Goal: Contribute content: Add original content to the website for others to see

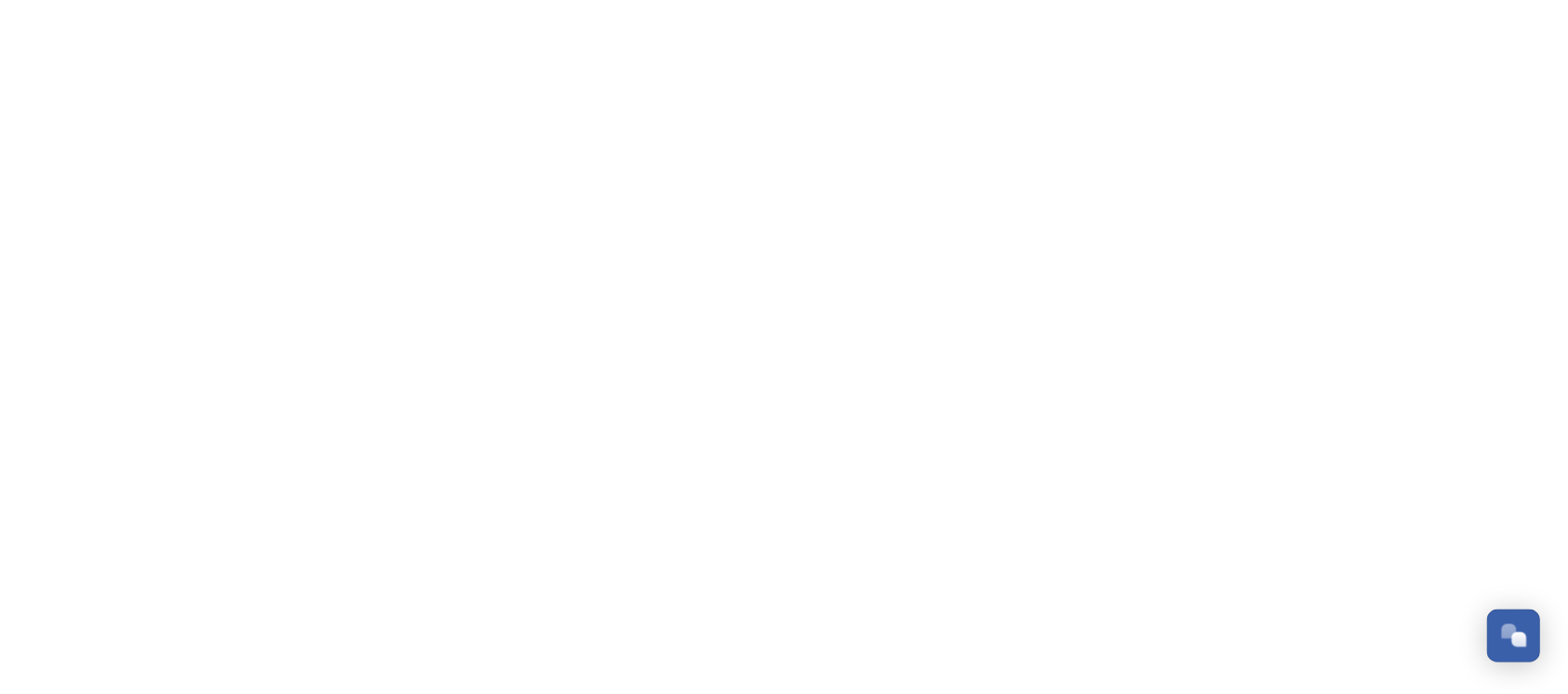
scroll to position [1844, 0]
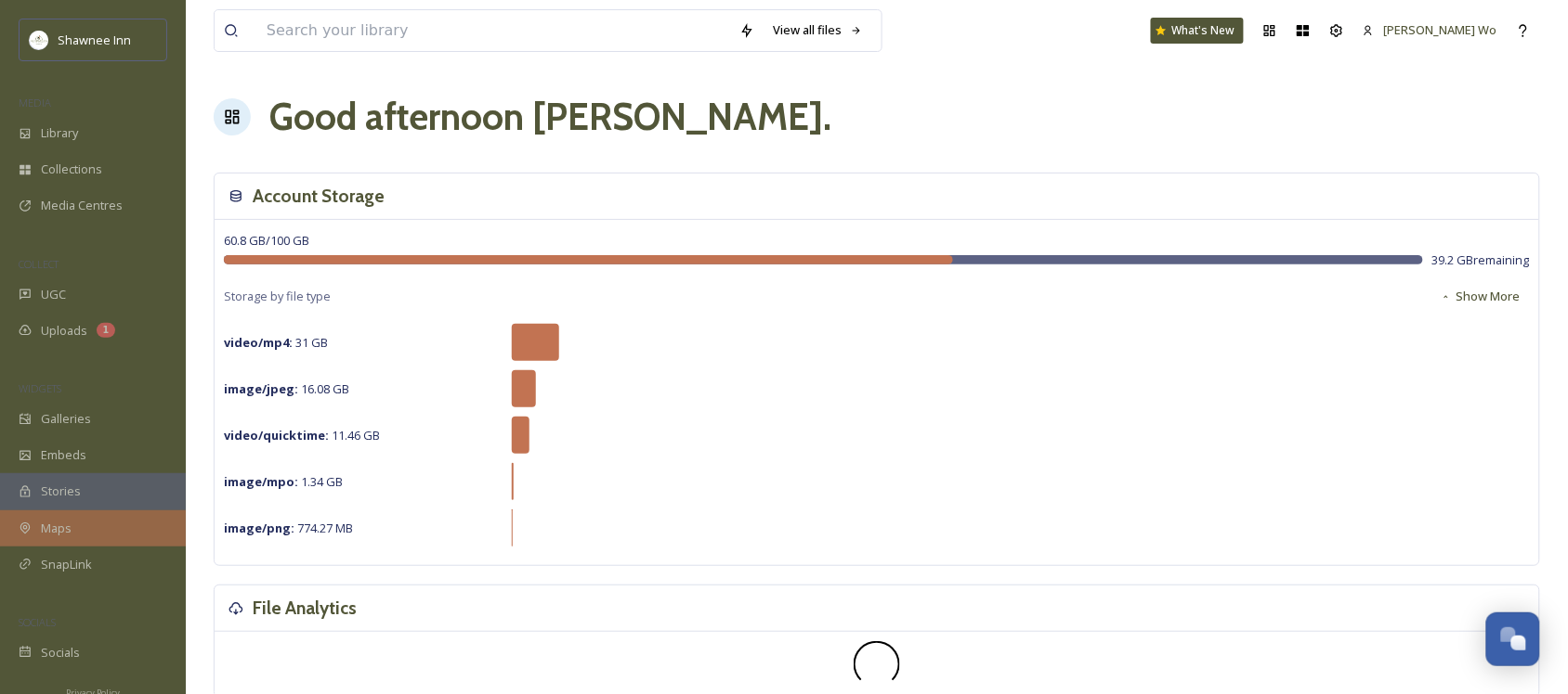
click at [48, 524] on span "Maps" at bounding box center [55, 529] width 31 height 18
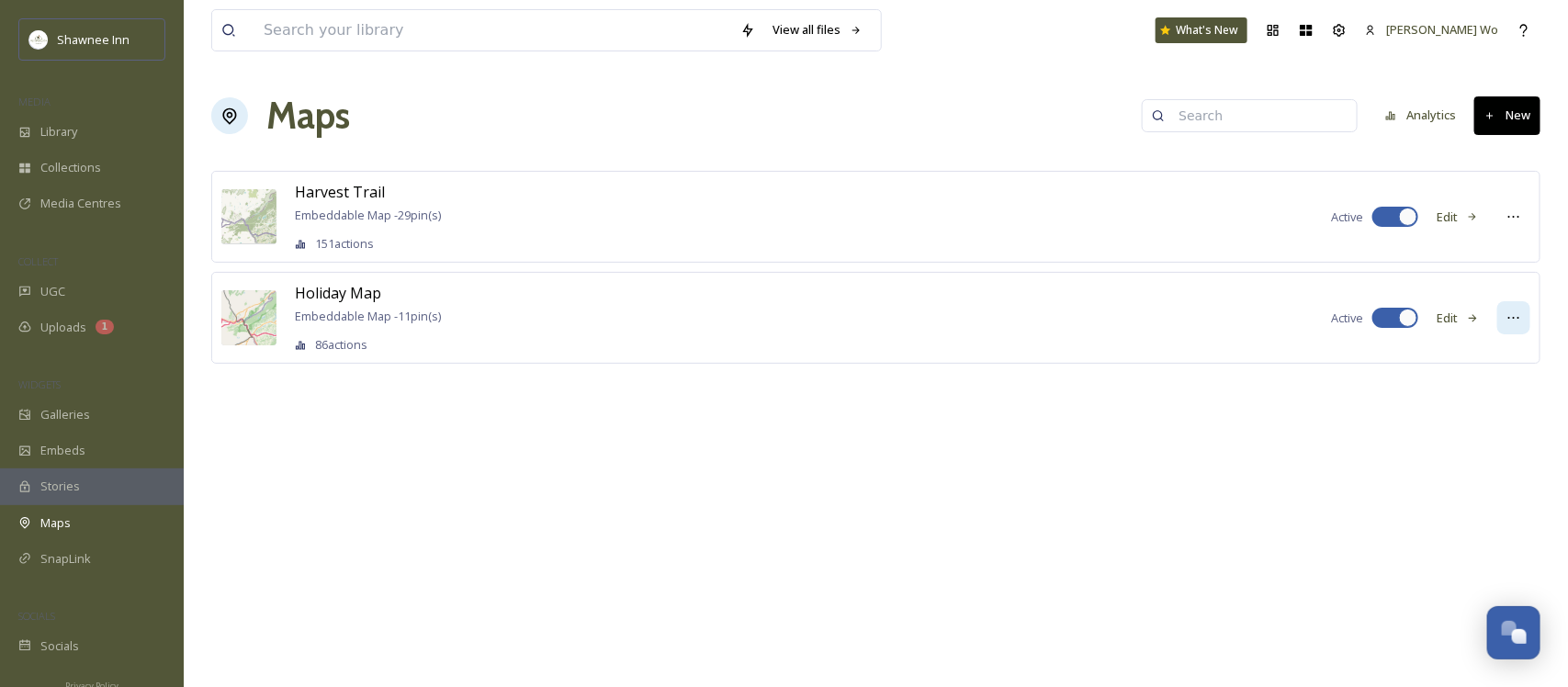
click at [1506, 319] on icon at bounding box center [1513, 318] width 15 height 15
click at [590, 297] on div "Holiday Map Embeddable Map - 11 pin(s) 86 actions Active Edit Edit Map Embed Ma…" at bounding box center [875, 318] width 1330 height 92
click at [332, 299] on span "Holiday Map" at bounding box center [338, 293] width 86 height 21
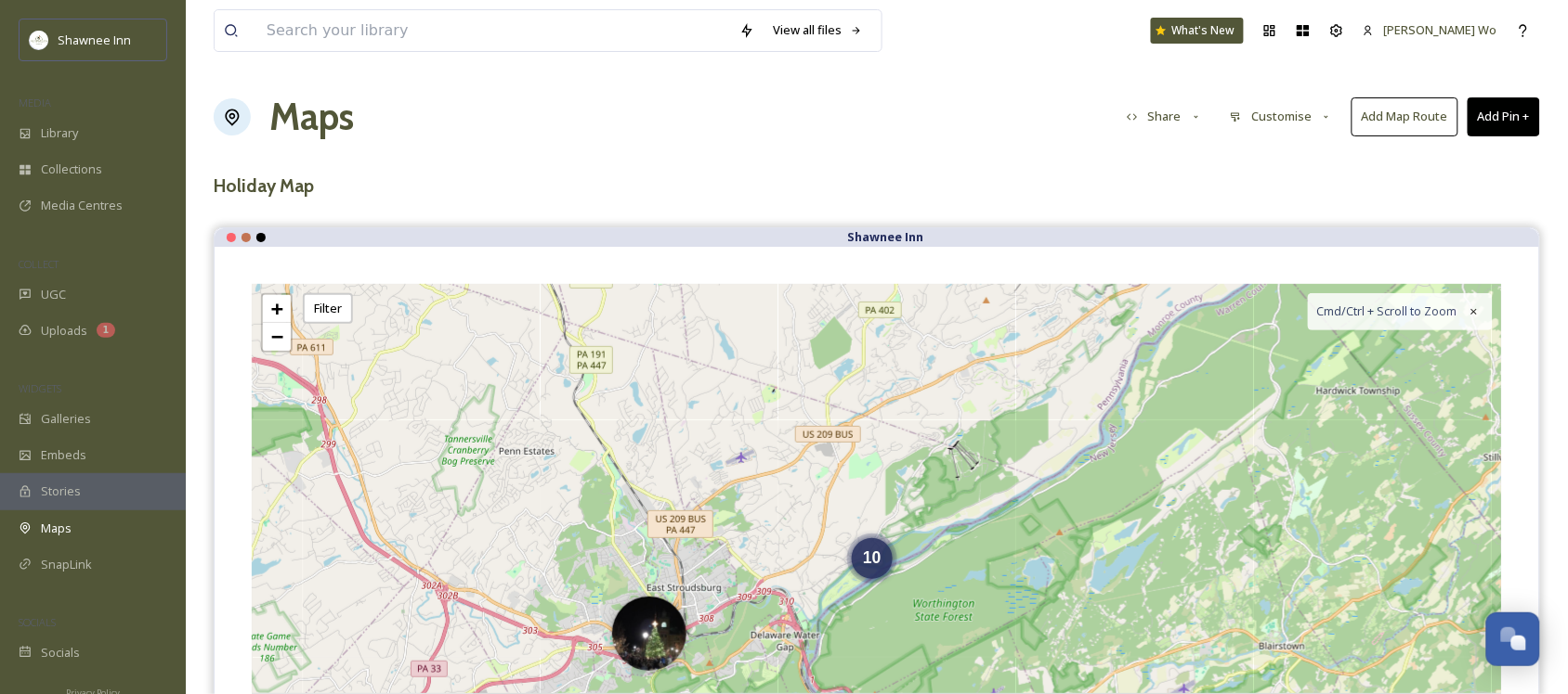
click at [1194, 117] on icon at bounding box center [1197, 117] width 12 height 12
click at [1168, 227] on span "Copy Link" at bounding box center [1154, 232] width 53 height 18
click at [47, 332] on span "Uploads" at bounding box center [63, 331] width 46 height 18
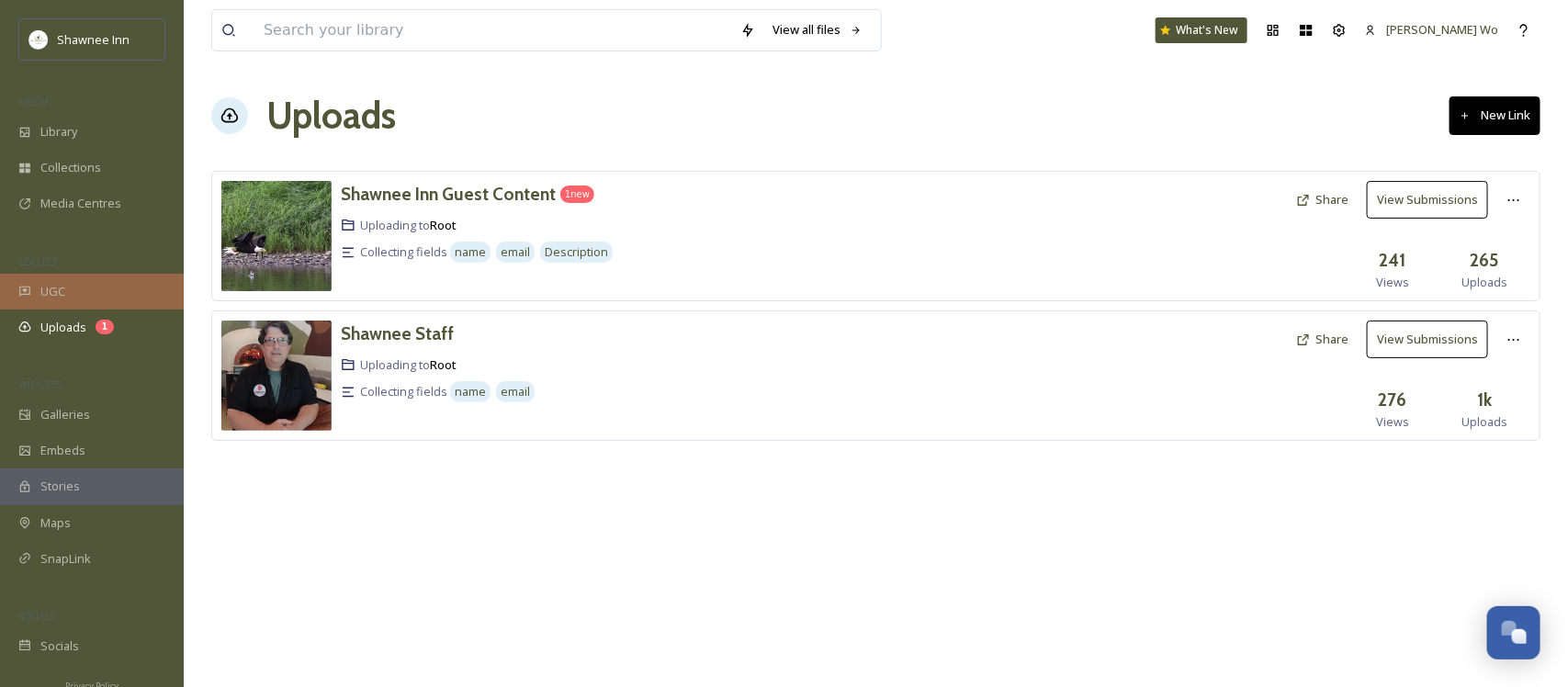
click at [20, 296] on icon at bounding box center [24, 291] width 11 height 10
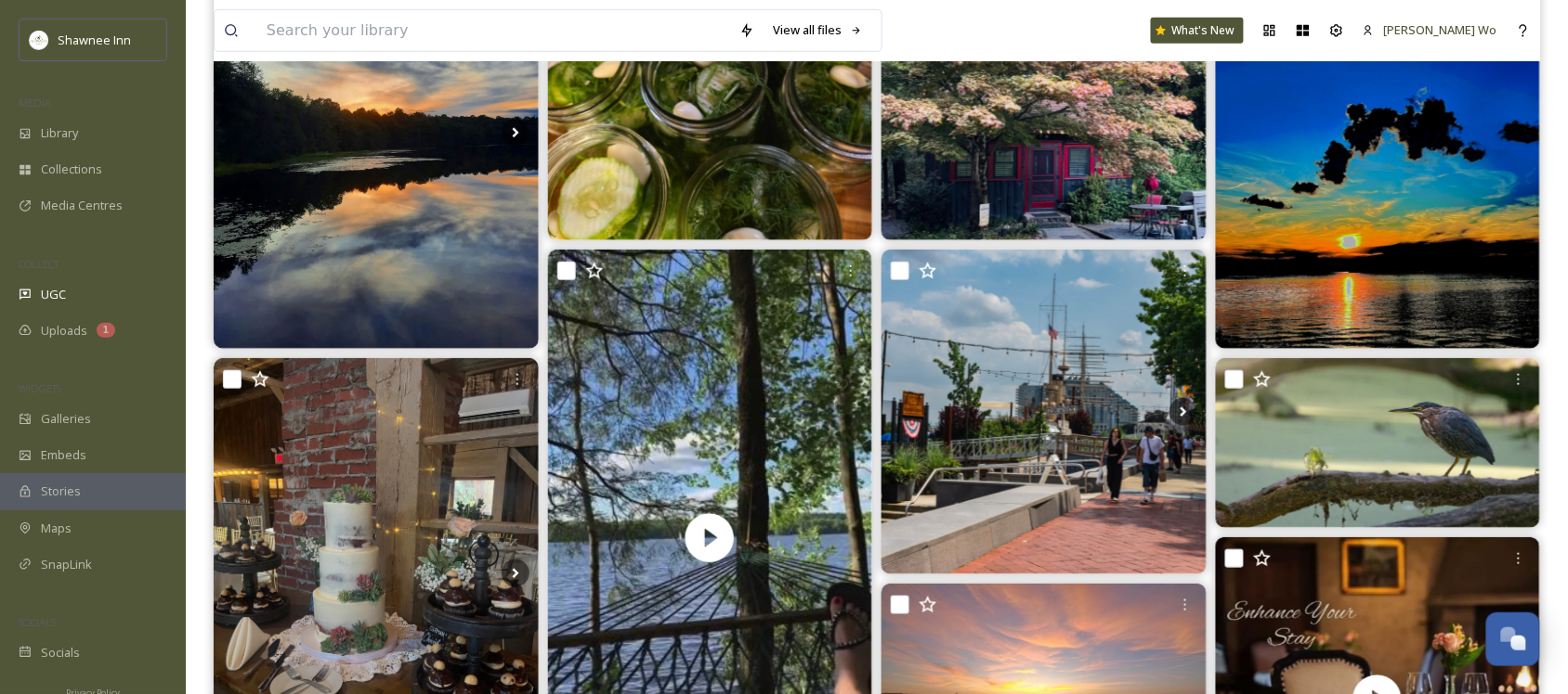
scroll to position [232, 0]
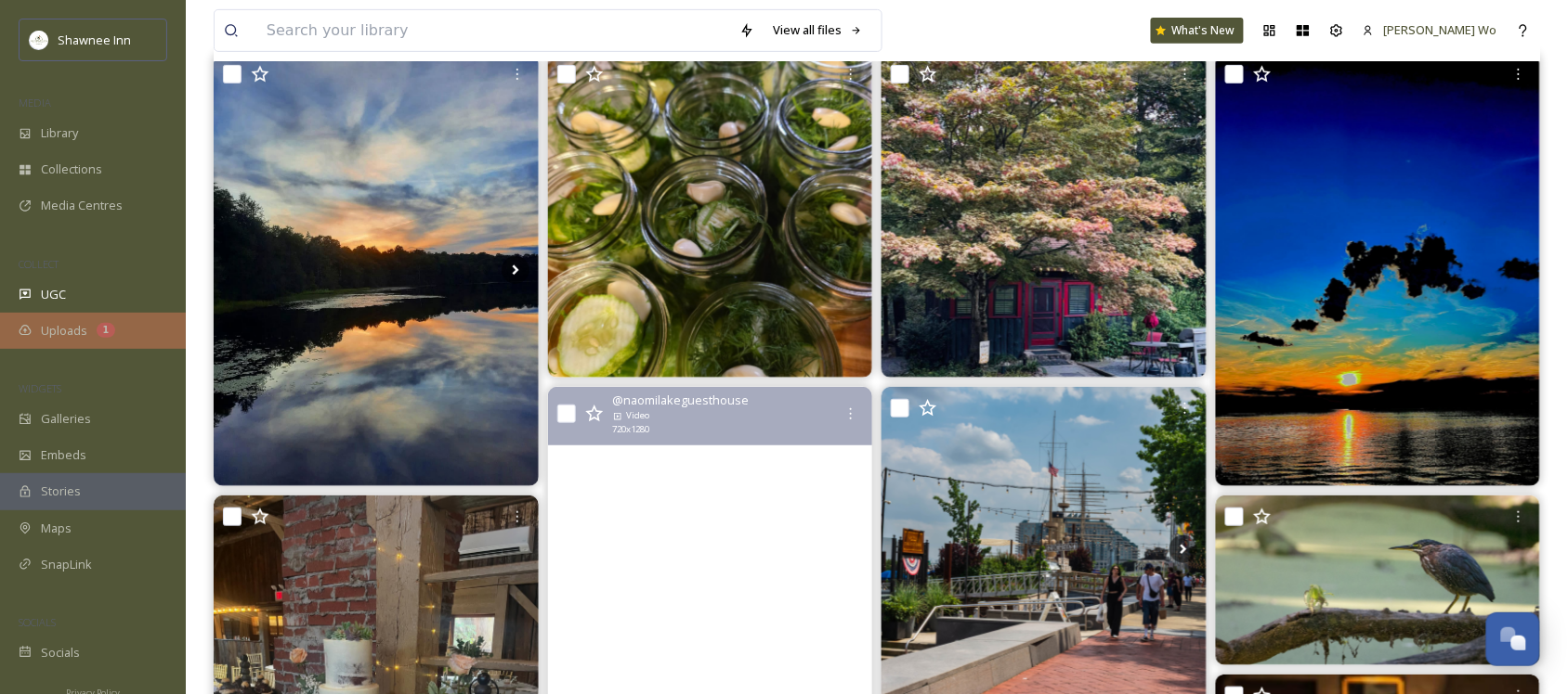
click at [41, 319] on div "Uploads 1" at bounding box center [93, 331] width 186 height 37
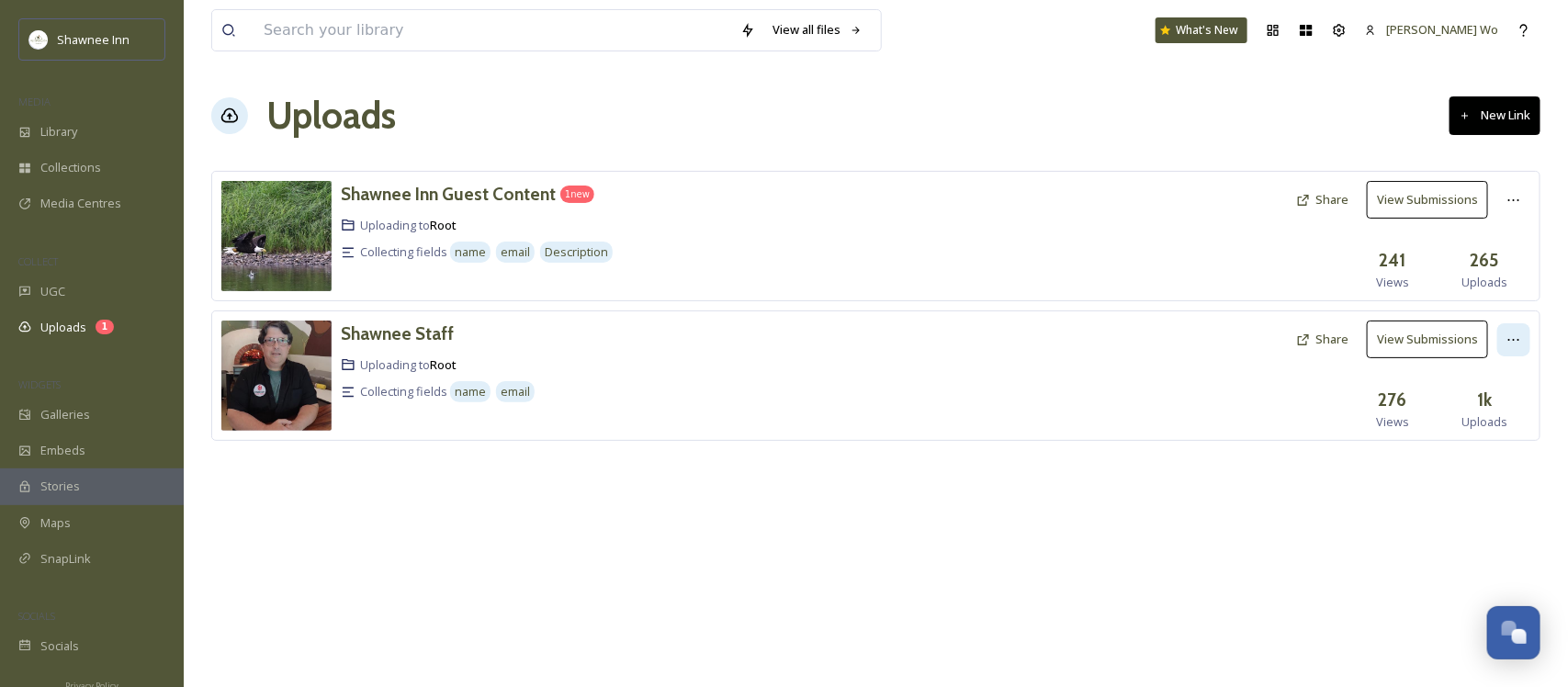
click at [1521, 336] on div at bounding box center [1514, 340] width 33 height 33
click at [377, 341] on h3 "Shawnee Staff" at bounding box center [398, 333] width 113 height 22
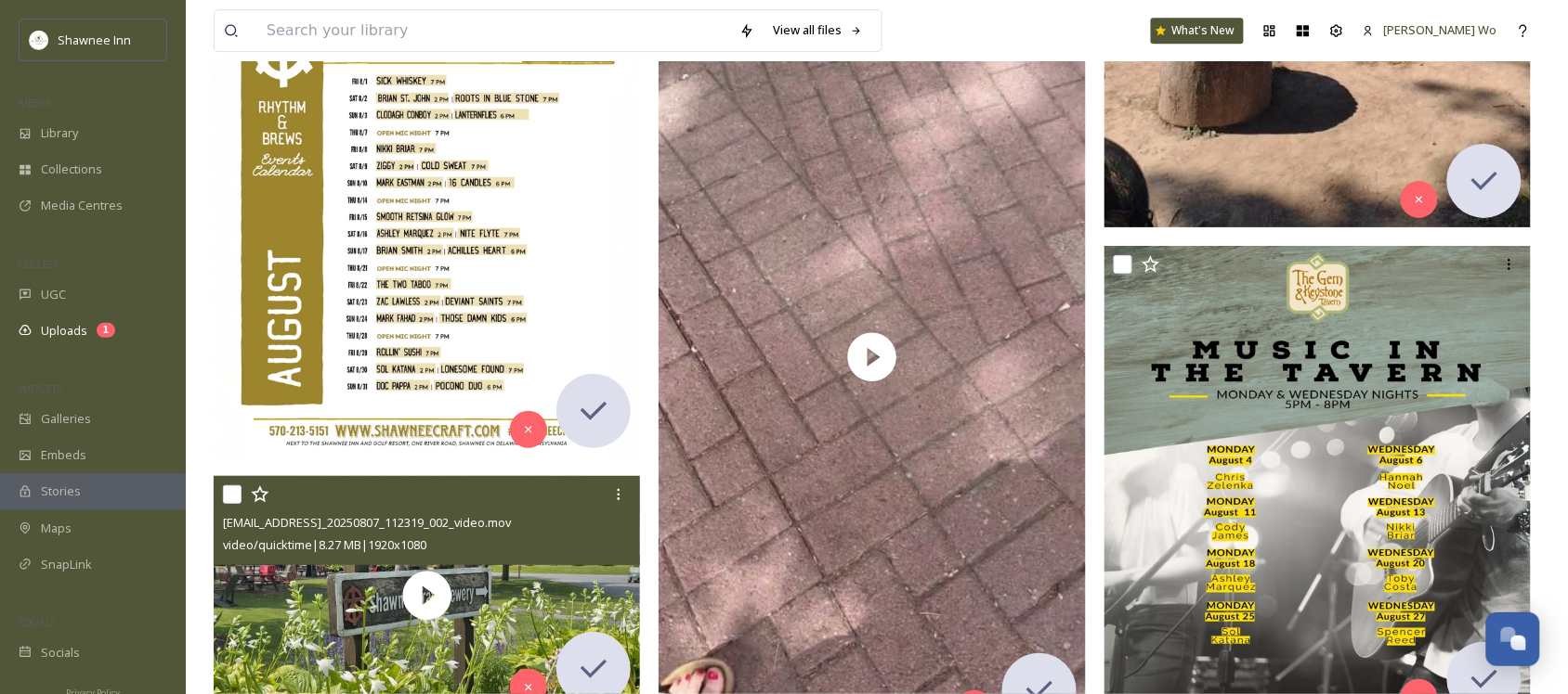
scroll to position [16596, 0]
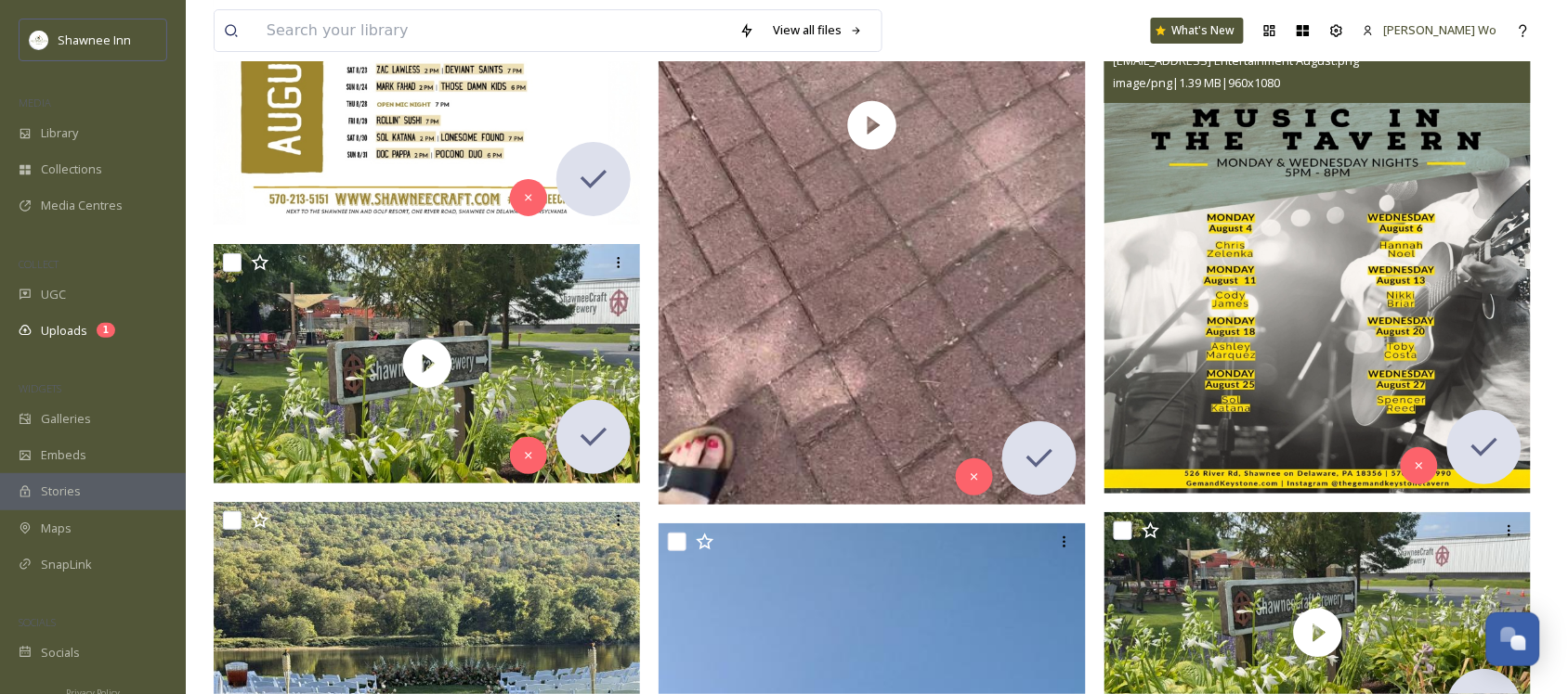
click at [1359, 211] on img at bounding box center [1317, 254] width 428 height 480
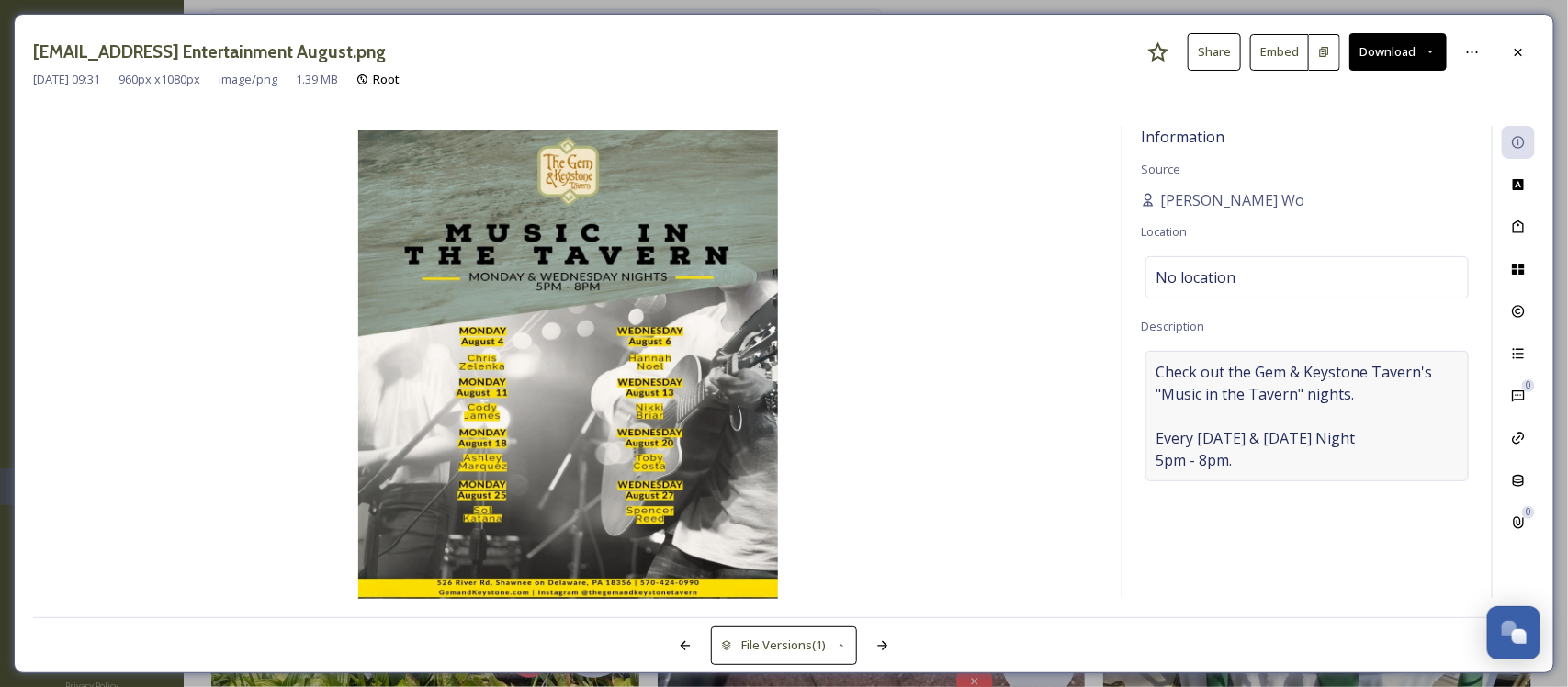
click at [1288, 382] on span "Check out the Gem & Keystone Tavern's "Music in the Tavern" nights. Every Monda…" at bounding box center [1307, 416] width 303 height 110
click at [1250, 442] on textarea "Check out the Gem & Keystone Tavern's "Music in the Tavern" nights. Every Monda…" at bounding box center [1307, 427] width 332 height 152
type textarea "Check out the Gem & Keystone Tavern's "Music in the Tavern" nights. Every Monda…"
click at [1346, 420] on textarea "Check out the Gem & Keystone Tavern's "Music in the Tavern" nights. Every Monda…" at bounding box center [1307, 427] width 332 height 152
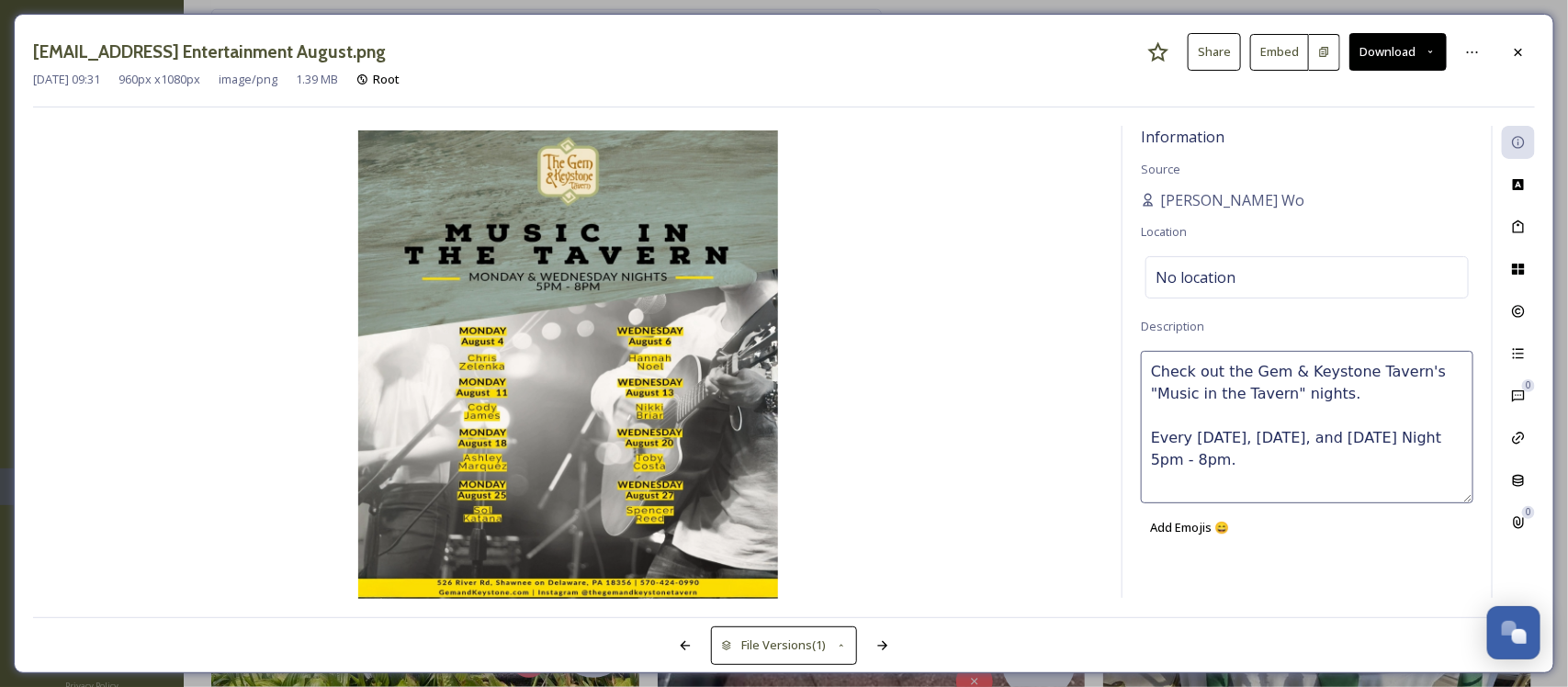
click at [1346, 420] on textarea "Check out the Gem & Keystone Tavern's "Music in the Tavern" nights. Every Monda…" at bounding box center [1307, 427] width 332 height 152
click at [1509, 272] on div "File Usage" at bounding box center [1519, 270] width 33 height 33
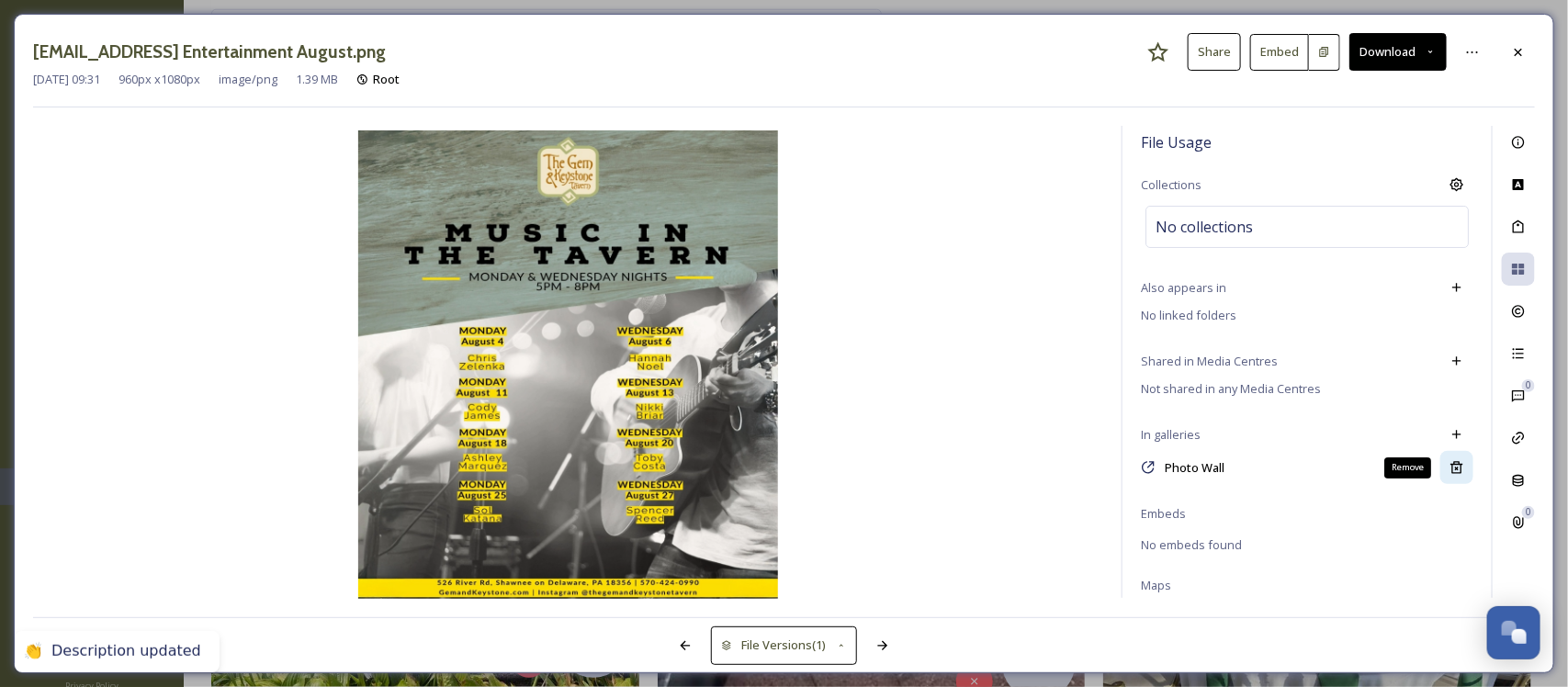
click at [1450, 467] on icon at bounding box center [1457, 467] width 15 height 15
drag, startPoint x: 1523, startPoint y: 54, endPoint x: 1459, endPoint y: 113, distance: 87.0
click at [1522, 54] on icon at bounding box center [1518, 52] width 15 height 15
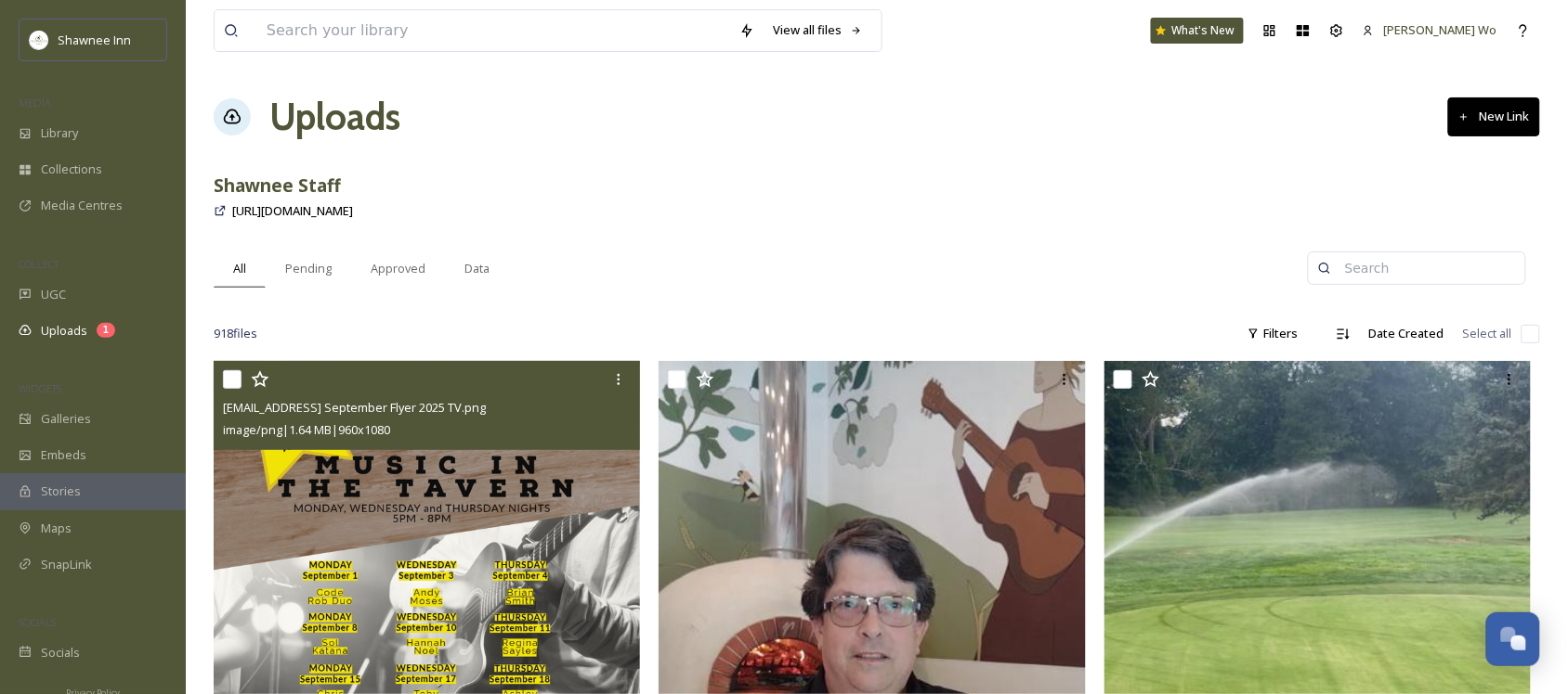
click at [455, 568] on img at bounding box center [427, 601] width 428 height 480
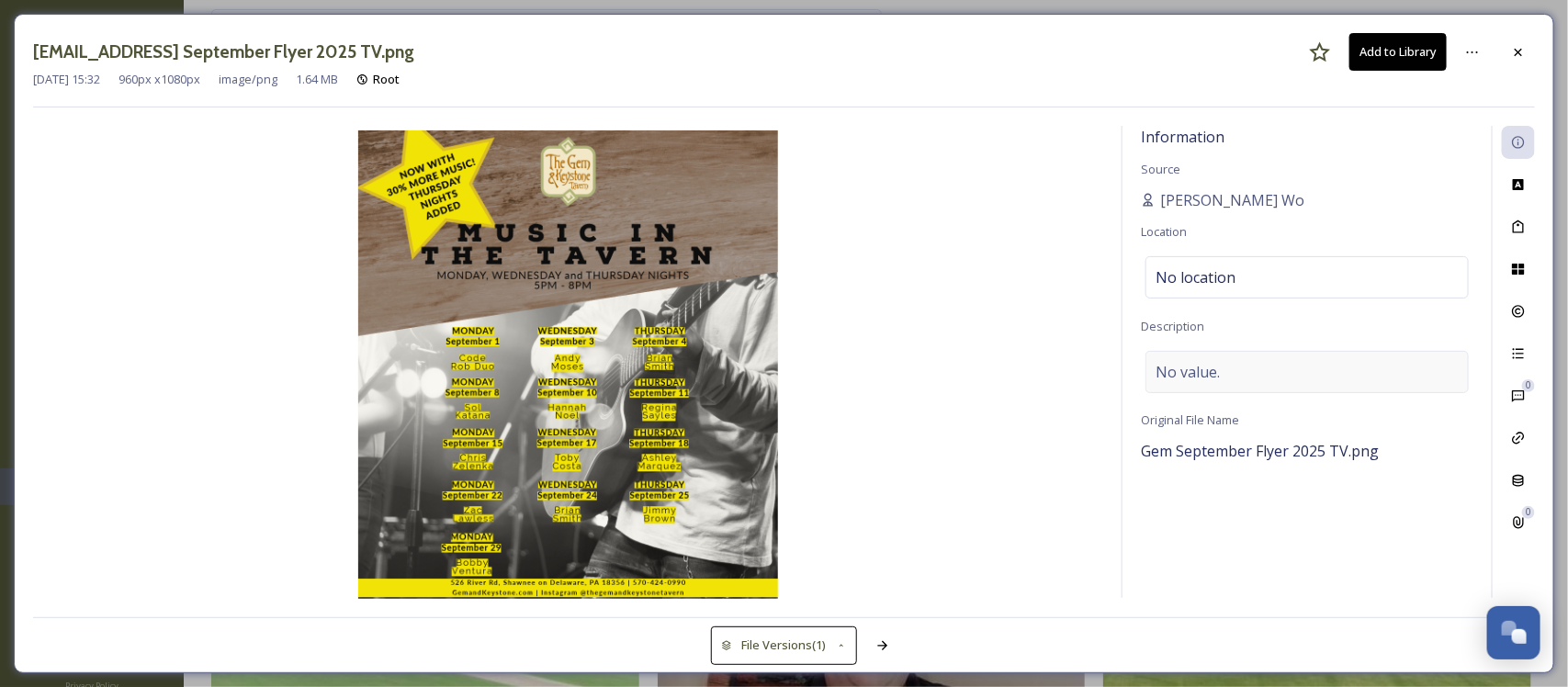
click at [1315, 365] on div "No value." at bounding box center [1307, 371] width 323 height 42
click at [1284, 387] on textarea at bounding box center [1307, 427] width 332 height 152
paste textarea "Check out the Gem & Keystone Tavern's "Music in the Tavern" nights. Every Monda…"
type textarea "Check out the Gem & Keystone Tavern's "Music in the Tavern" nights. Every Monda…"
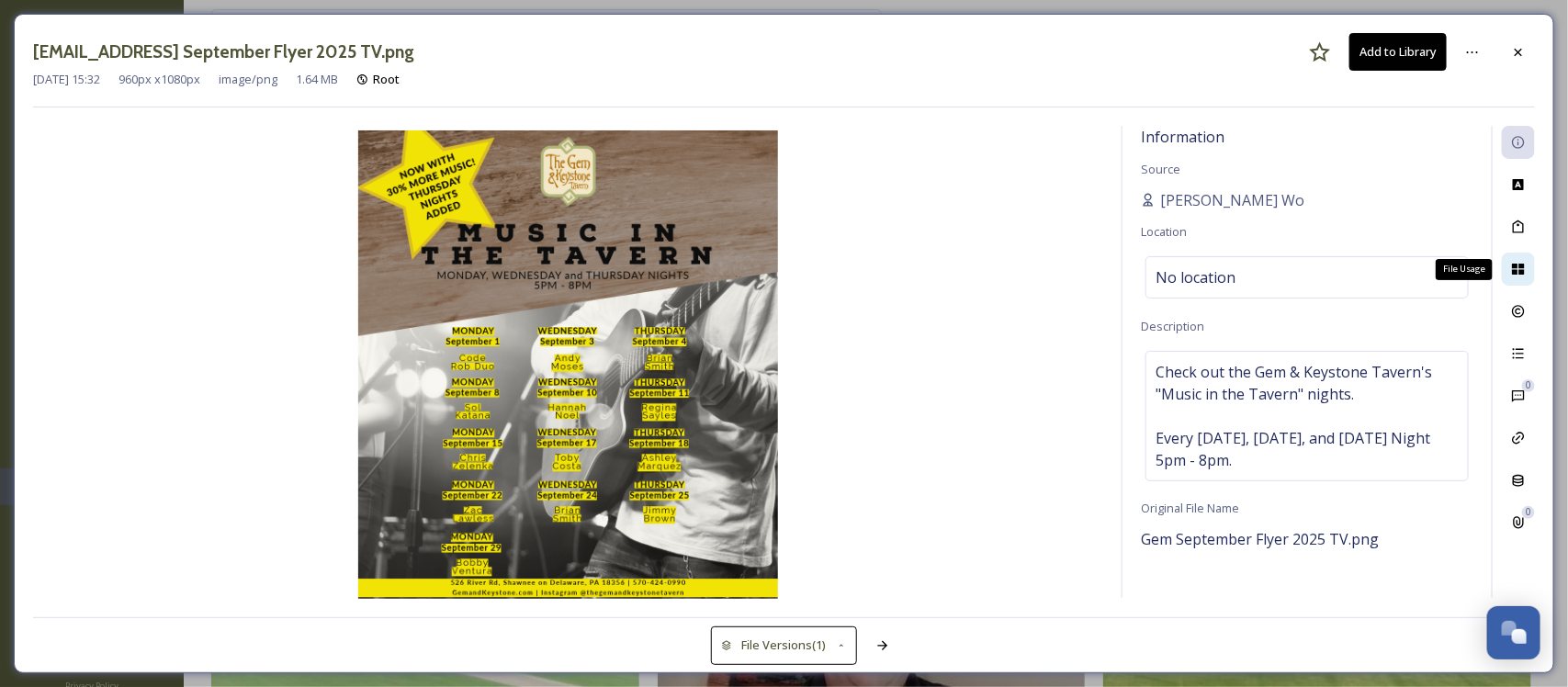
click at [1518, 277] on icon at bounding box center [1518, 269] width 15 height 15
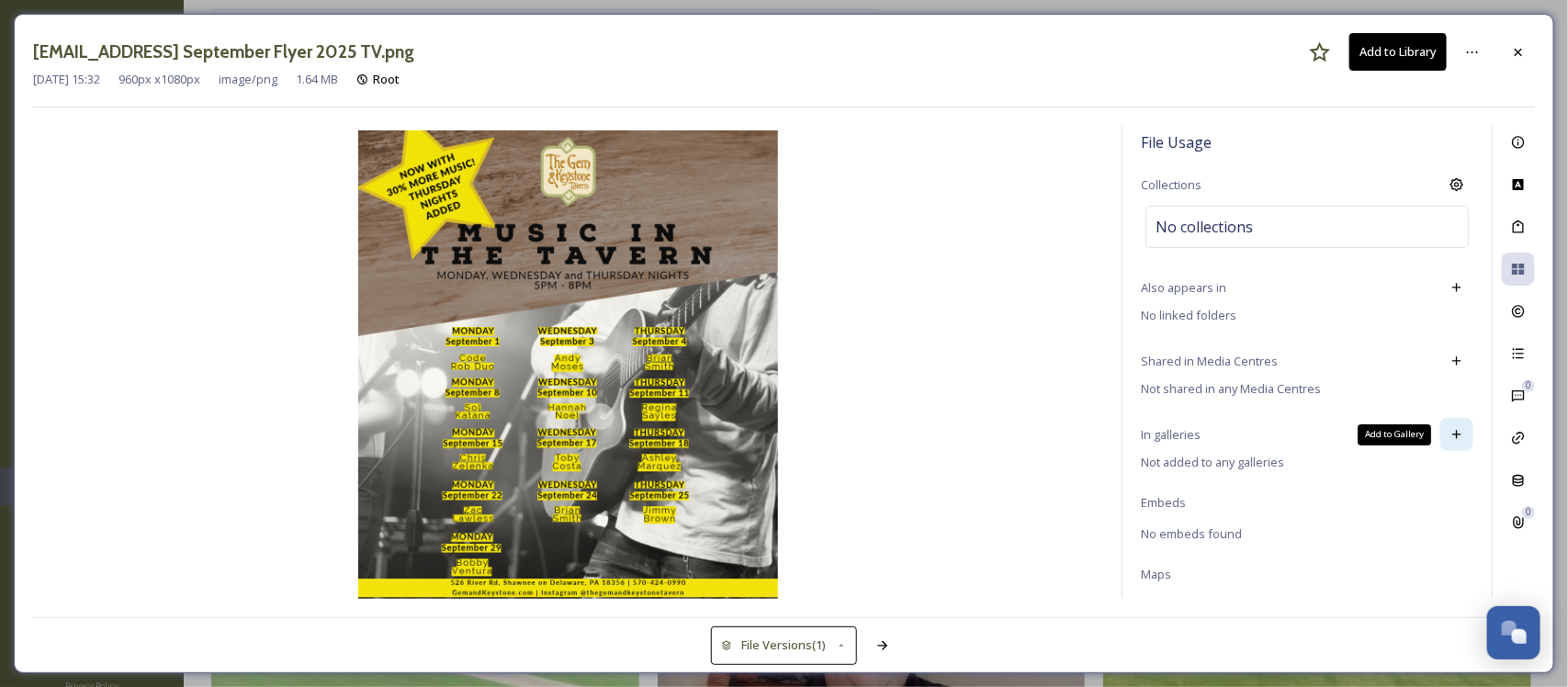
click at [1441, 444] on div "Add to Gallery" at bounding box center [1458, 435] width 33 height 33
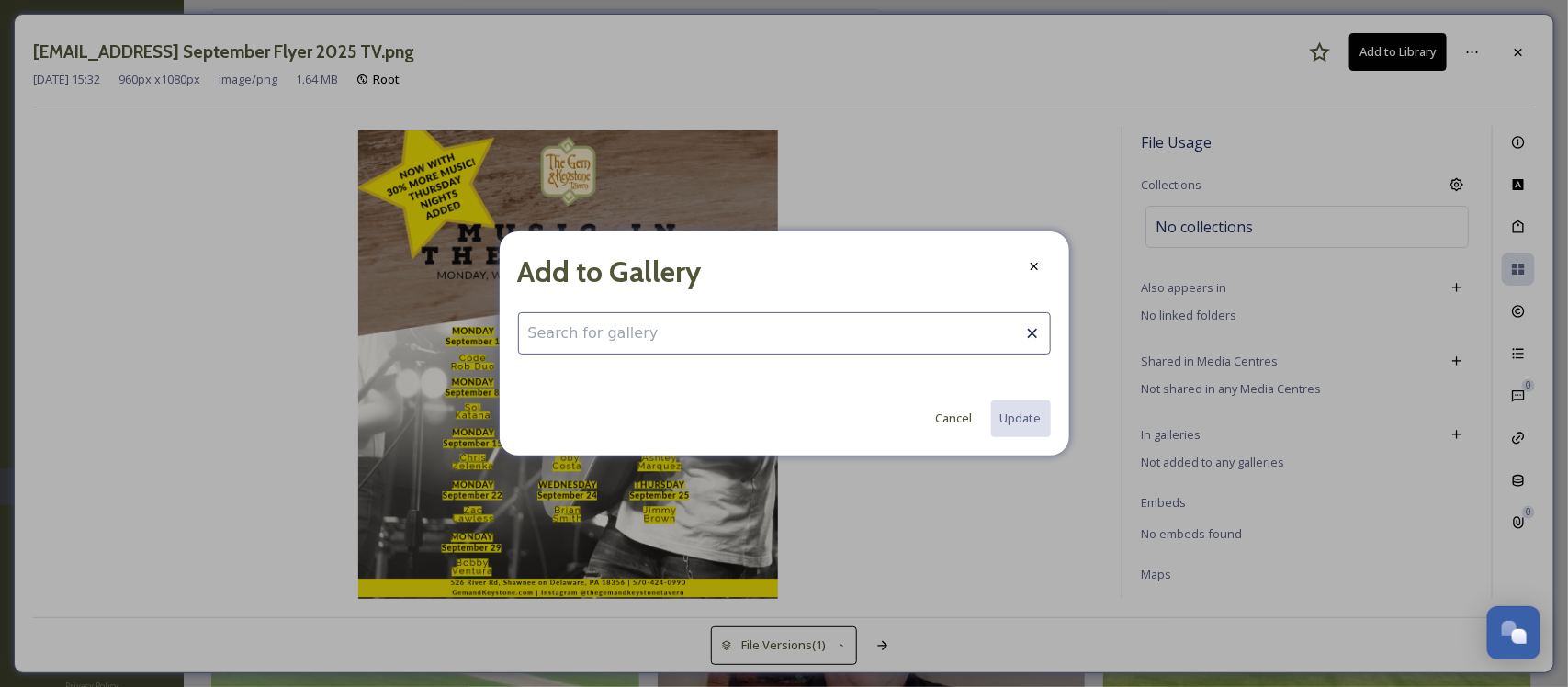
click at [801, 336] on input at bounding box center [784, 333] width 532 height 42
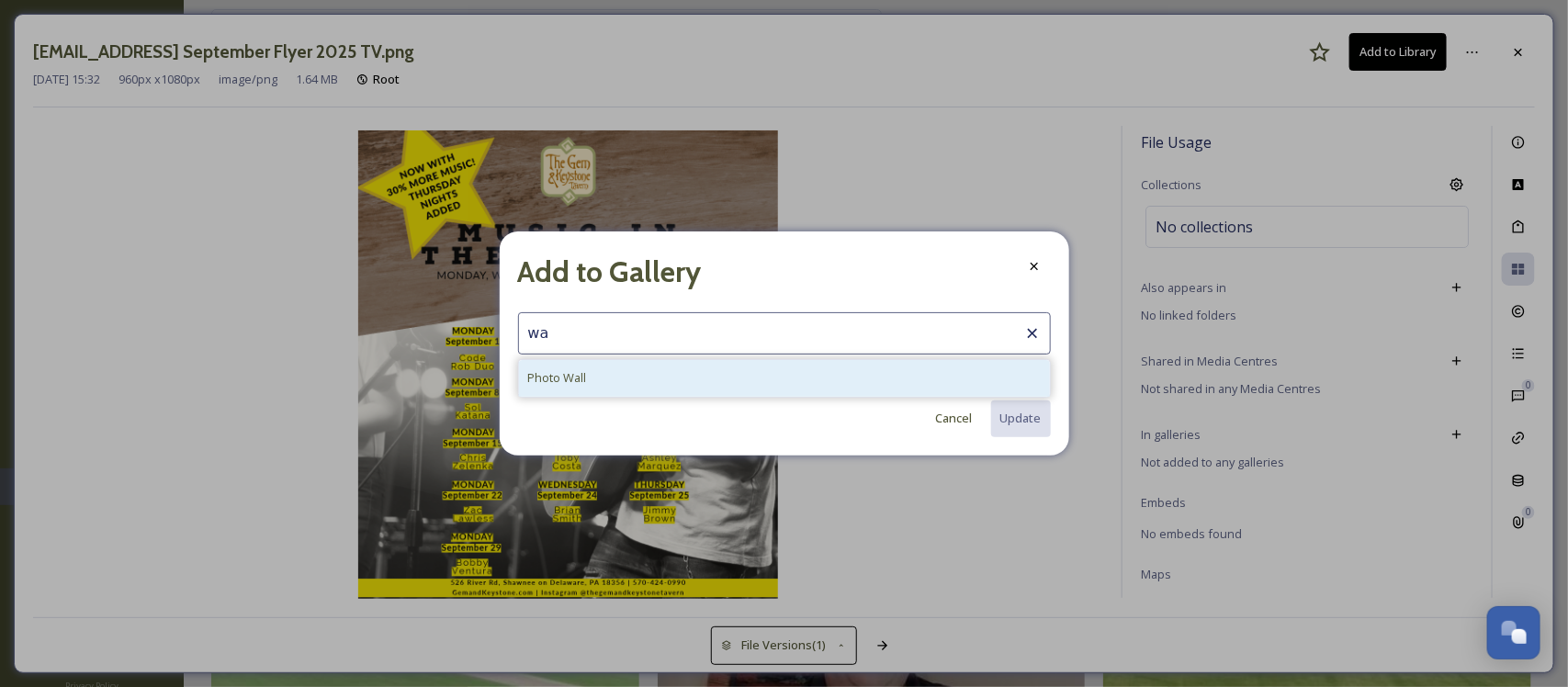
click at [779, 393] on div "Photo Wall" at bounding box center [784, 378] width 531 height 36
type input "Photo Wall"
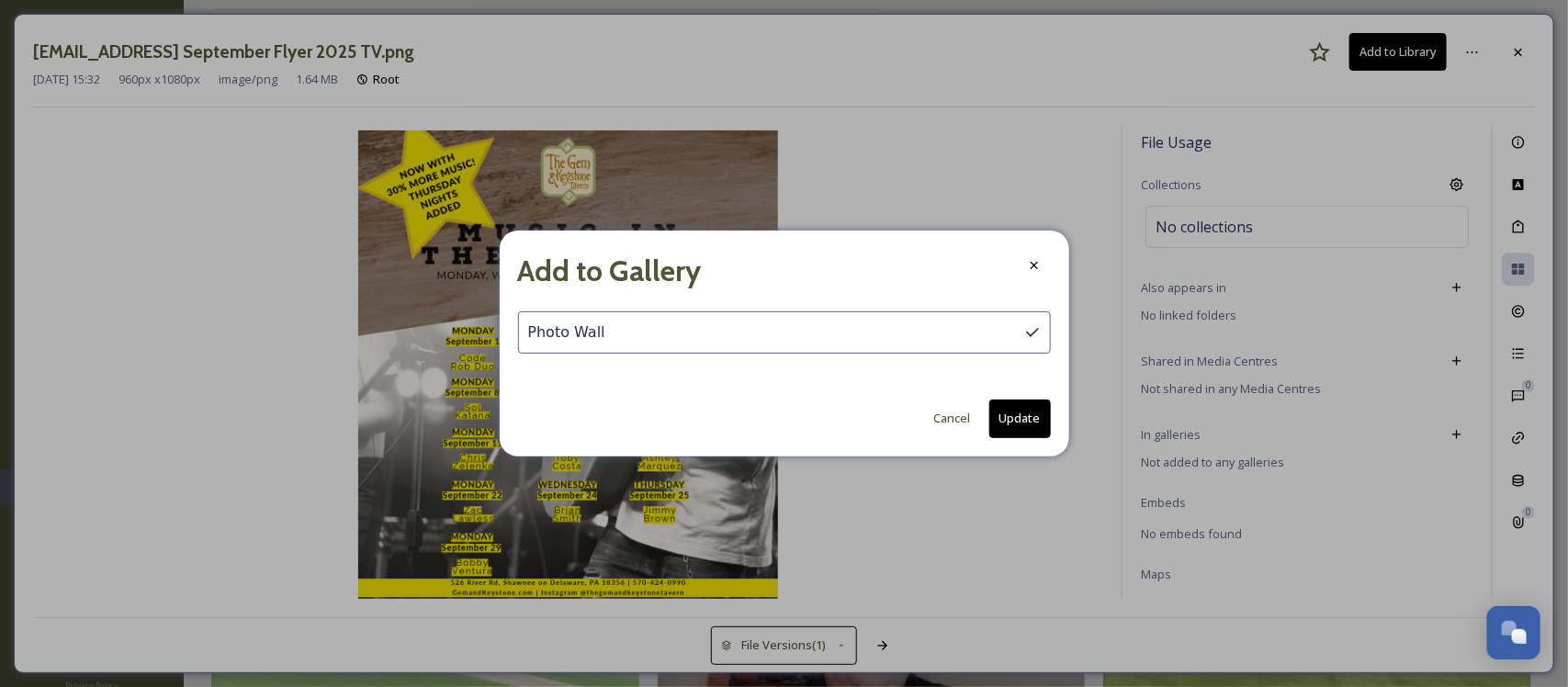
click at [1035, 413] on button "Update" at bounding box center [1020, 418] width 62 height 38
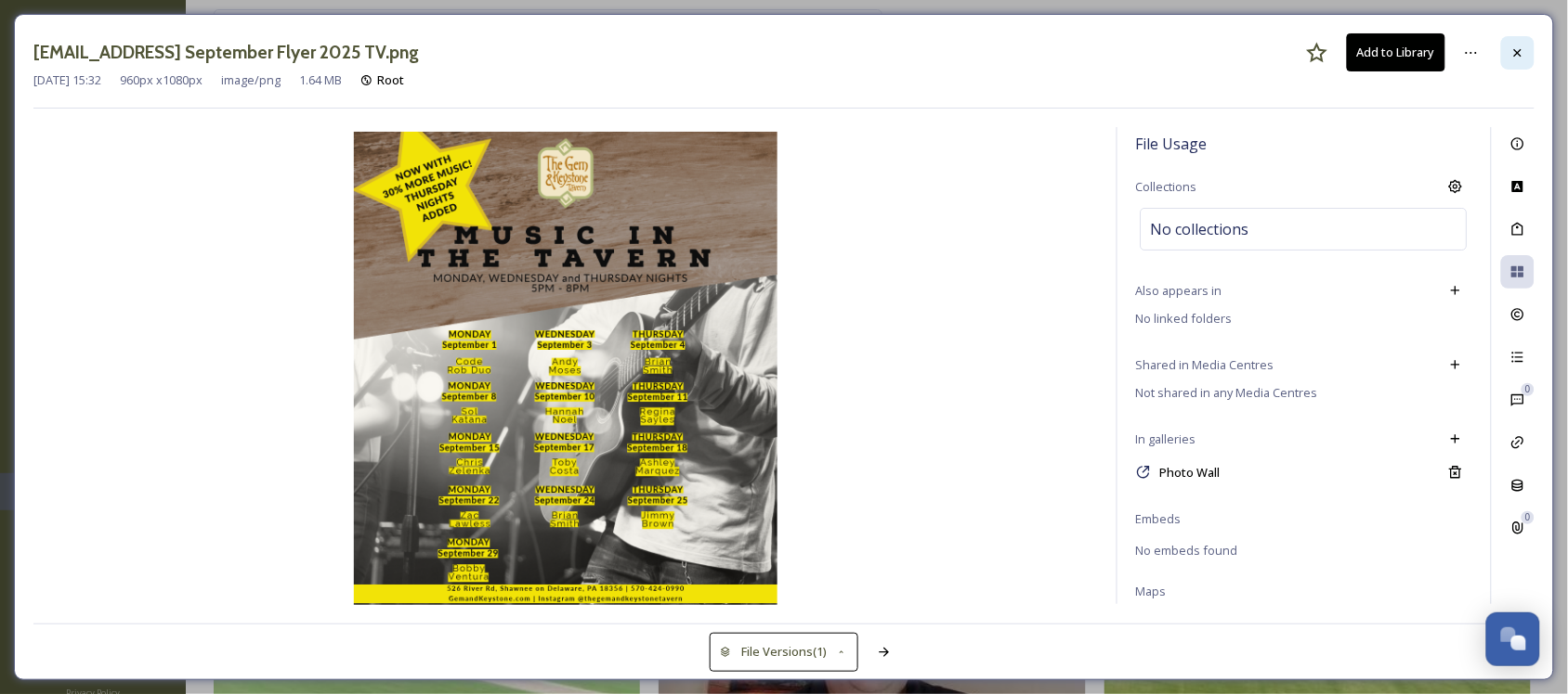
click at [1519, 58] on icon at bounding box center [1517, 52] width 15 height 15
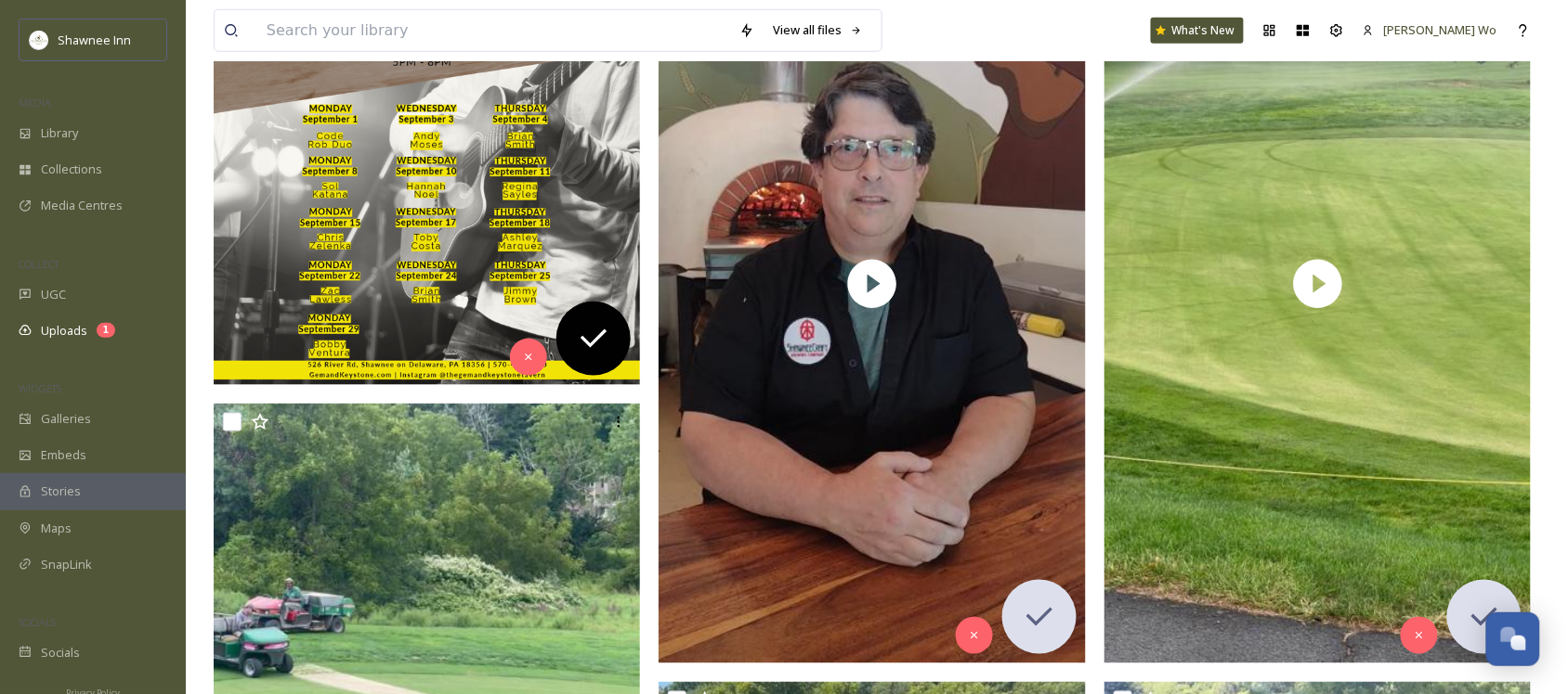
scroll to position [464, 0]
